Goal: Information Seeking & Learning: Learn about a topic

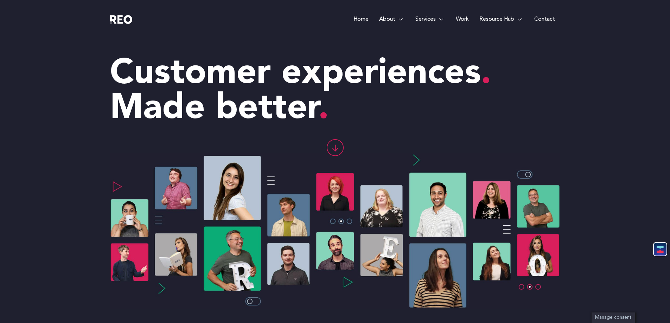
click at [455, 21] on link "Work" at bounding box center [462, 19] width 24 height 39
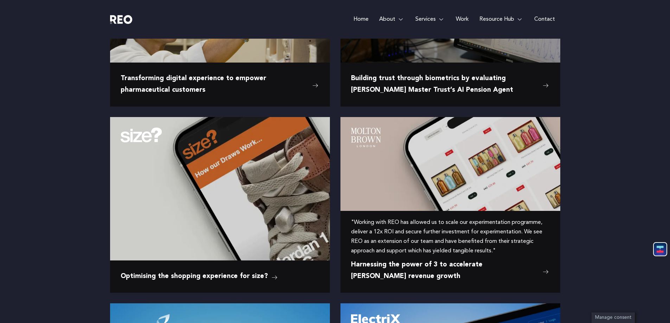
scroll to position [246, 0]
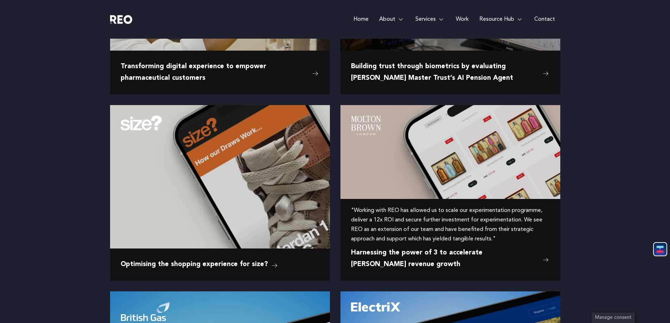
click at [447, 253] on span "Harnessing the power of 3 to accelerate Molton Brown’s revenue growth" at bounding box center [445, 258] width 188 height 23
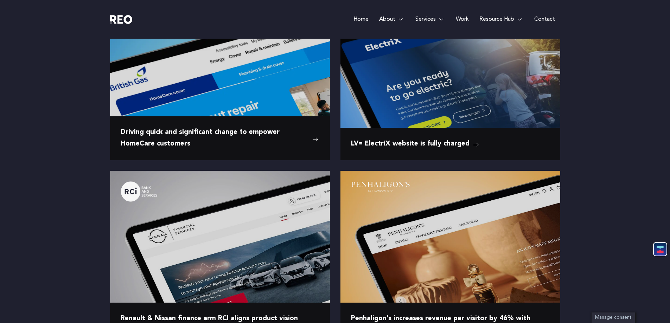
scroll to position [562, 0]
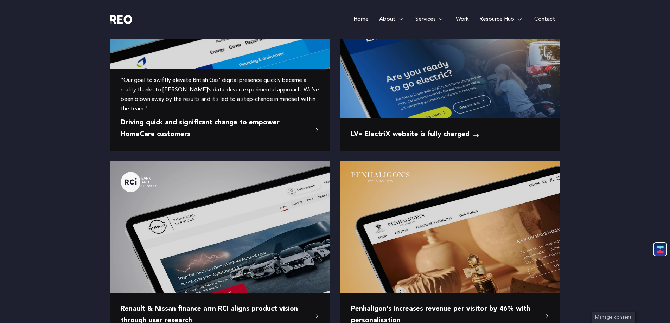
click at [152, 130] on span "Driving quick and significant change to empower HomeCare customers" at bounding box center [215, 128] width 188 height 23
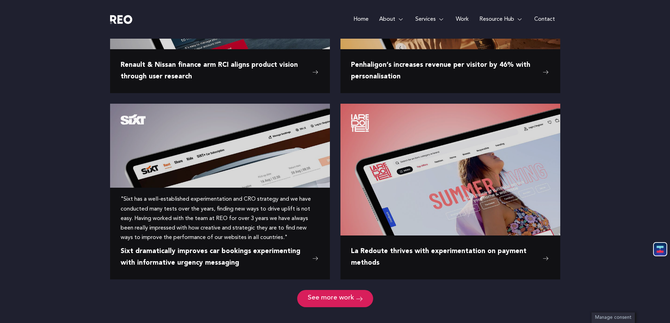
scroll to position [808, 0]
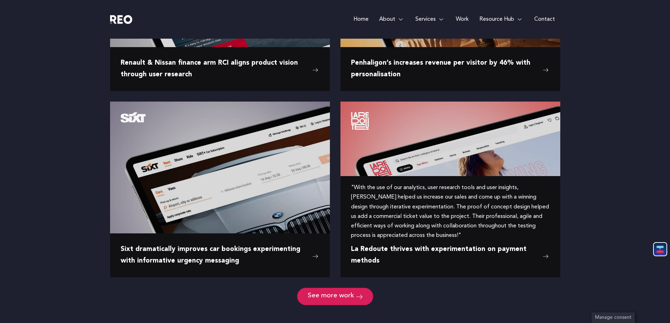
click at [429, 182] on img at bounding box center [450, 171] width 220 height 138
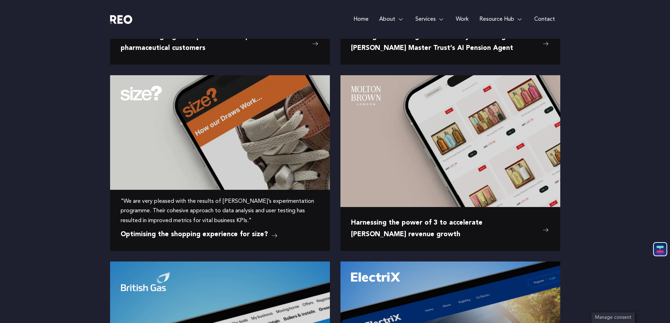
scroll to position [35, 0]
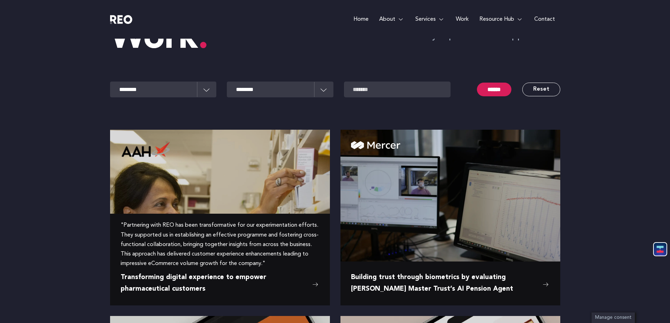
click at [203, 284] on span "Transforming digital experience to empower pharmaceutical customers" at bounding box center [215, 283] width 188 height 23
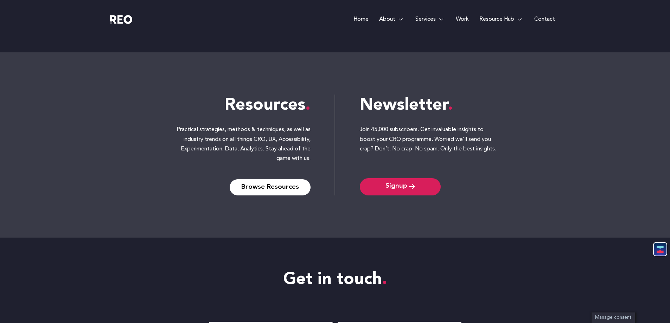
scroll to position [2530, 0]
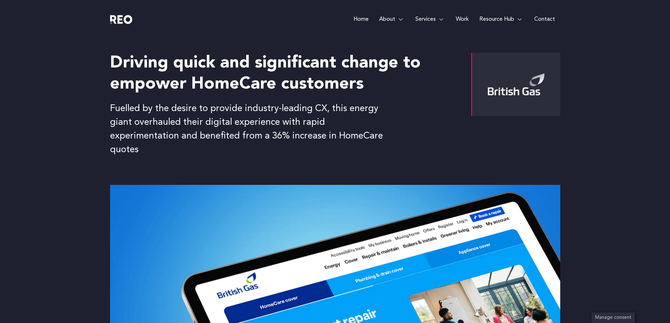
scroll to position [281, 0]
